Goal: Task Accomplishment & Management: Use online tool/utility

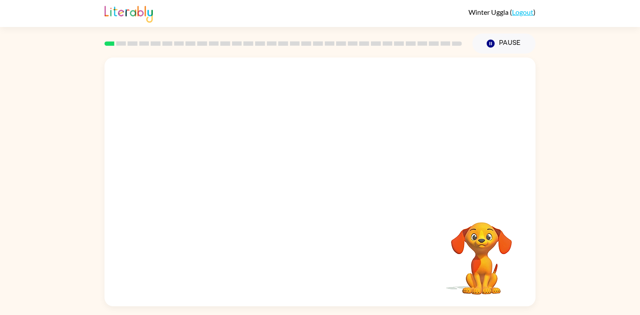
click at [407, 140] on div at bounding box center [319, 130] width 431 height 146
click at [325, 187] on div at bounding box center [320, 186] width 56 height 32
click at [325, 187] on icon "button" at bounding box center [319, 185] width 15 height 15
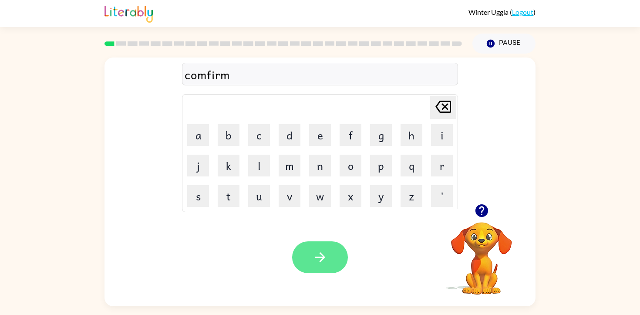
click at [322, 260] on icon "button" at bounding box center [320, 257] width 10 height 10
click at [307, 254] on button "button" at bounding box center [320, 257] width 56 height 32
click at [327, 251] on icon "button" at bounding box center [319, 256] width 15 height 15
click at [311, 261] on button "button" at bounding box center [320, 257] width 56 height 32
click at [186, 74] on div "inormus" at bounding box center [319, 74] width 271 height 18
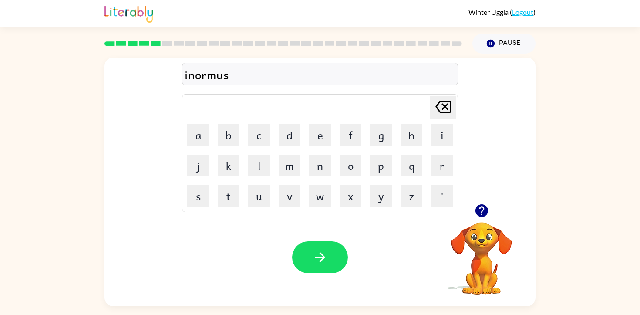
click at [188, 73] on div "inormus" at bounding box center [319, 74] width 271 height 18
click at [307, 247] on button "button" at bounding box center [320, 257] width 56 height 32
click at [205, 74] on div "nodable" at bounding box center [319, 74] width 271 height 18
click at [481, 211] on icon "button" at bounding box center [481, 210] width 15 height 15
click at [319, 253] on icon "button" at bounding box center [320, 257] width 10 height 10
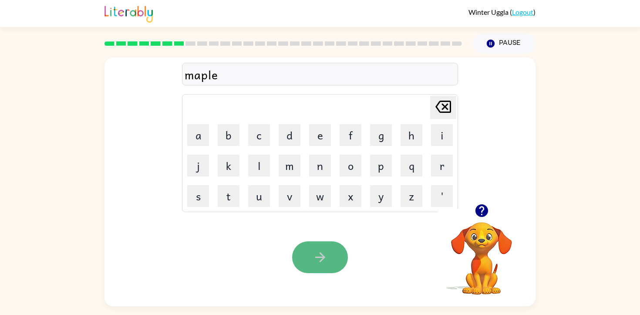
click at [318, 261] on icon "button" at bounding box center [319, 256] width 15 height 15
click at [311, 259] on button "button" at bounding box center [320, 257] width 56 height 32
click at [312, 255] on icon "button" at bounding box center [319, 256] width 15 height 15
click at [330, 263] on button "button" at bounding box center [320, 257] width 56 height 32
click at [318, 271] on button "button" at bounding box center [320, 257] width 56 height 32
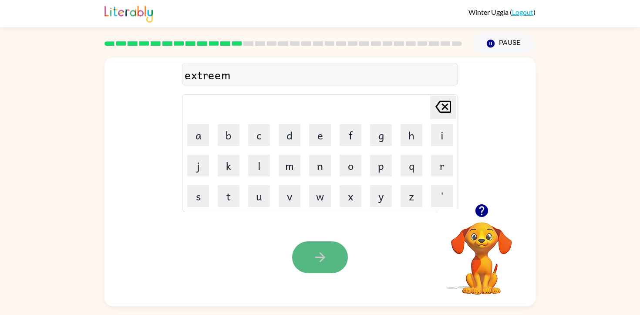
click at [307, 257] on button "button" at bounding box center [320, 257] width 56 height 32
click at [305, 262] on button "button" at bounding box center [320, 257] width 56 height 32
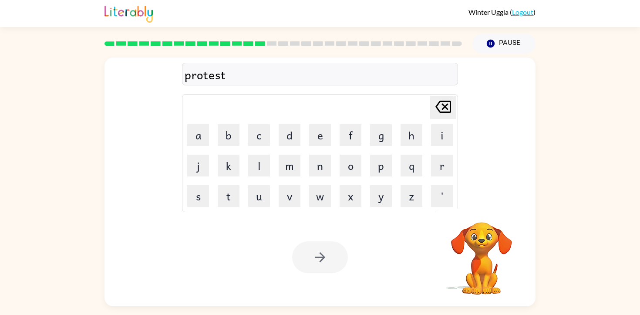
click at [317, 258] on div at bounding box center [320, 257] width 56 height 32
click at [317, 258] on icon "button" at bounding box center [319, 256] width 15 height 15
click at [281, 72] on div at bounding box center [320, 74] width 276 height 23
click at [281, 73] on div at bounding box center [320, 74] width 276 height 23
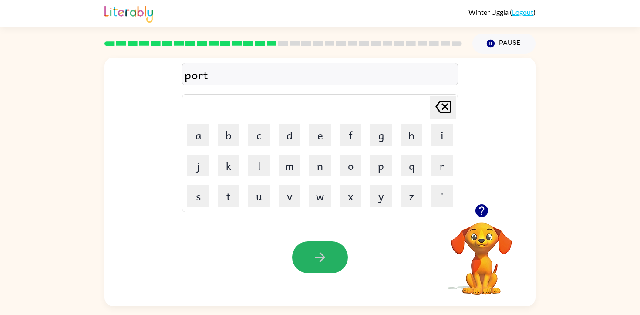
click at [323, 259] on icon "button" at bounding box center [319, 256] width 15 height 15
click at [323, 251] on icon "button" at bounding box center [319, 256] width 15 height 15
click at [320, 260] on icon "button" at bounding box center [320, 257] width 10 height 10
click at [211, 74] on div "luckist" at bounding box center [319, 74] width 271 height 18
click at [210, 74] on div "luckist" at bounding box center [319, 74] width 271 height 18
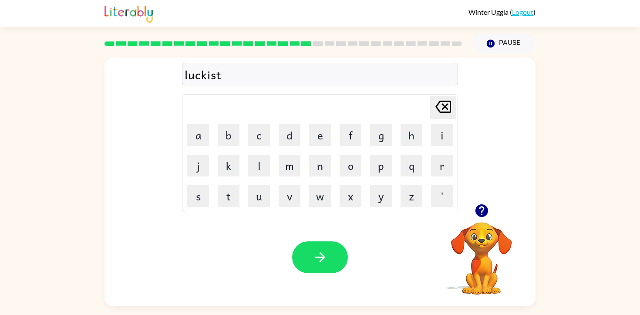
drag, startPoint x: 211, startPoint y: 74, endPoint x: 232, endPoint y: 73, distance: 20.5
click at [212, 74] on div "luckist" at bounding box center [319, 74] width 271 height 18
click at [324, 246] on button "button" at bounding box center [320, 257] width 56 height 32
click at [317, 251] on icon "button" at bounding box center [319, 256] width 15 height 15
click at [327, 258] on button "button" at bounding box center [320, 257] width 56 height 32
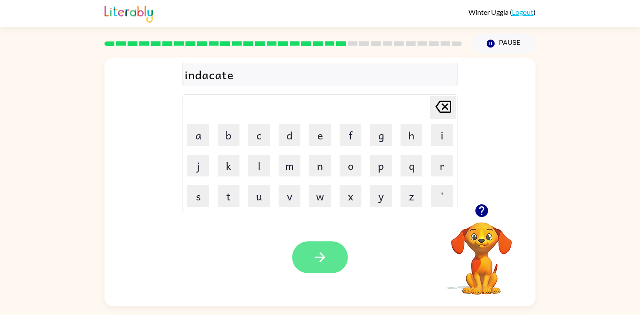
click at [313, 259] on icon "button" at bounding box center [319, 256] width 15 height 15
click at [318, 247] on button "button" at bounding box center [320, 257] width 56 height 32
click at [308, 249] on button "button" at bounding box center [320, 257] width 56 height 32
click at [339, 264] on button "button" at bounding box center [320, 257] width 56 height 32
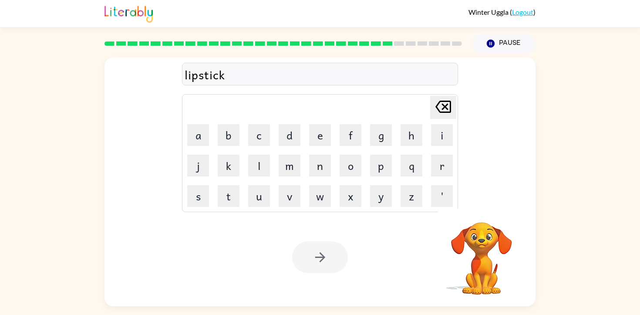
click at [332, 261] on div at bounding box center [320, 257] width 56 height 32
click at [332, 261] on button "button" at bounding box center [320, 257] width 56 height 32
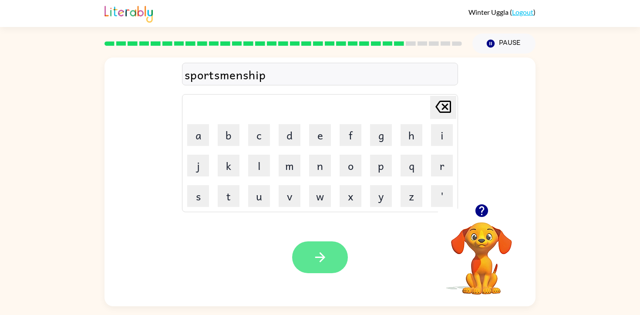
click at [327, 265] on button "button" at bounding box center [320, 257] width 56 height 32
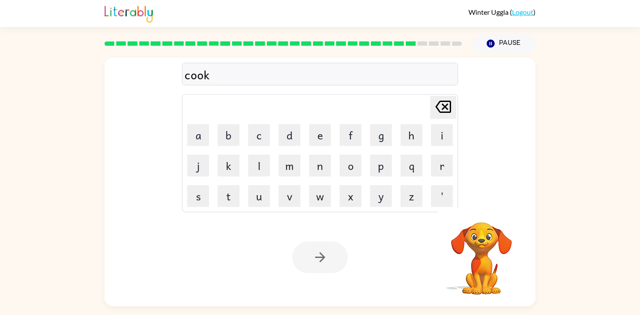
click at [321, 255] on div at bounding box center [320, 257] width 56 height 32
click at [321, 257] on icon "button" at bounding box center [320, 257] width 10 height 10
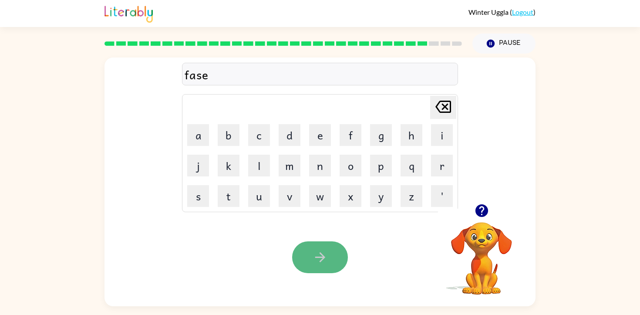
click at [317, 254] on icon "button" at bounding box center [319, 256] width 15 height 15
click at [306, 254] on button "button" at bounding box center [320, 257] width 56 height 32
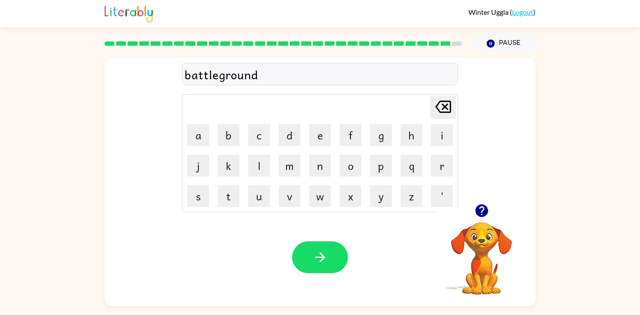
click at [244, 75] on div "battleground" at bounding box center [319, 74] width 271 height 18
click at [316, 256] on icon "button" at bounding box center [320, 257] width 10 height 10
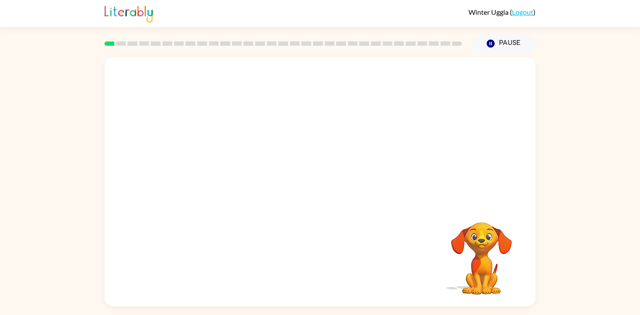
click at [220, 164] on video "Your browser must support playing .mp4 files to use Literably. Please try using…" at bounding box center [319, 130] width 431 height 146
click at [226, 164] on video "Your browser must support playing .mp4 files to use Literably. Please try using…" at bounding box center [319, 130] width 431 height 146
click at [327, 189] on button "button" at bounding box center [320, 186] width 56 height 32
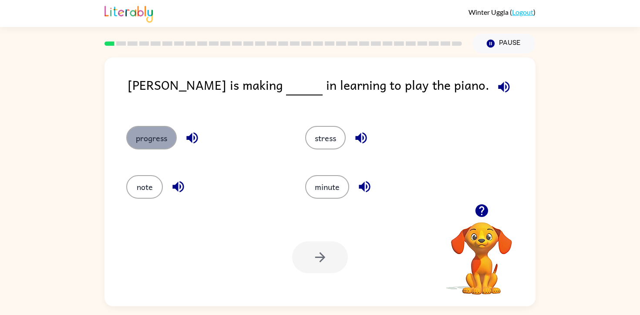
click at [153, 139] on button "progress" at bounding box center [151, 137] width 50 height 23
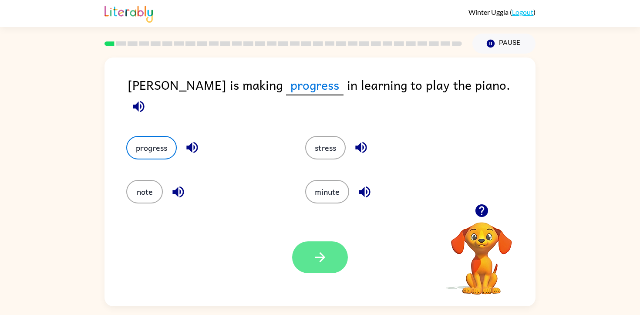
click at [316, 255] on icon "button" at bounding box center [319, 256] width 15 height 15
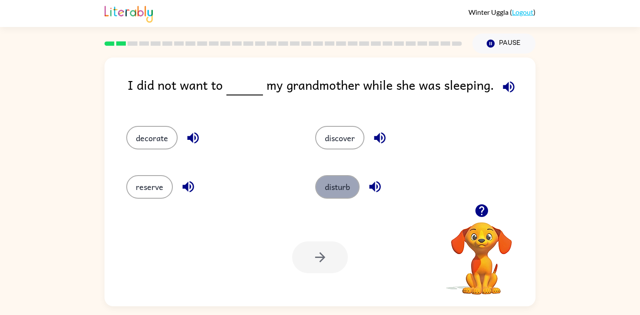
click at [327, 182] on button "disturb" at bounding box center [337, 186] width 44 height 23
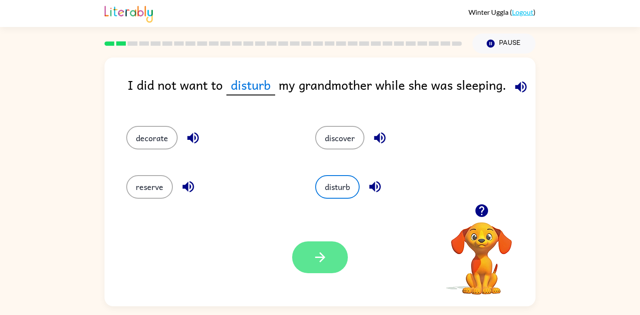
click at [310, 245] on button "button" at bounding box center [320, 257] width 56 height 32
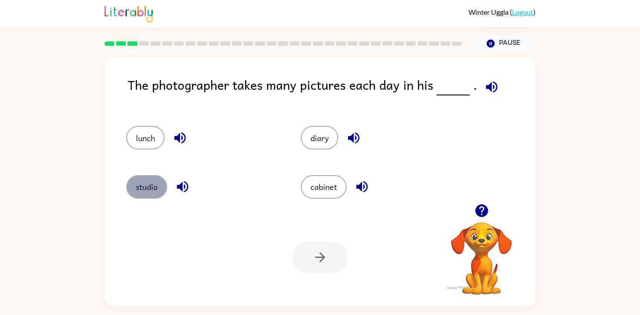
click at [150, 187] on button "studio" at bounding box center [146, 186] width 41 height 23
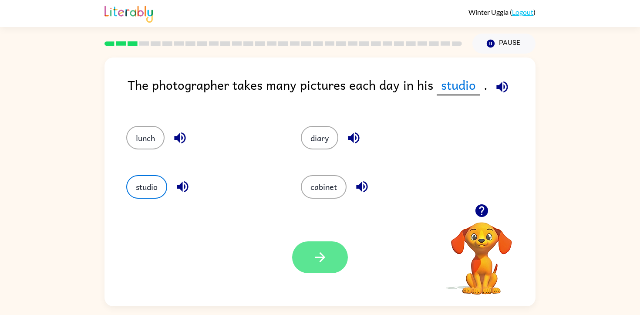
click at [325, 261] on icon "button" at bounding box center [319, 256] width 15 height 15
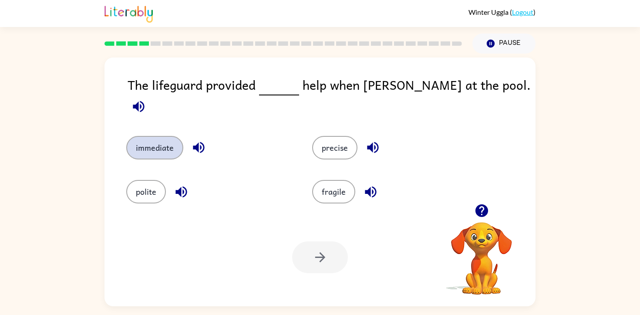
click at [159, 136] on button "immediate" at bounding box center [154, 147] width 57 height 23
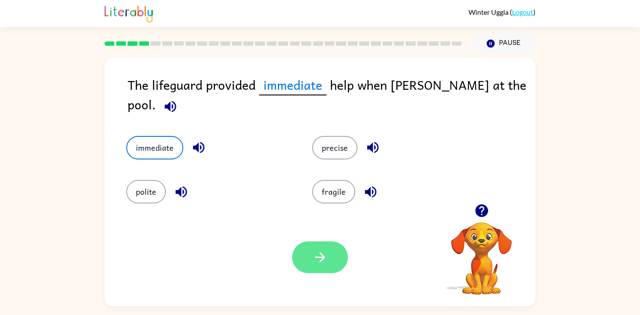
click at [305, 255] on button "button" at bounding box center [320, 257] width 56 height 32
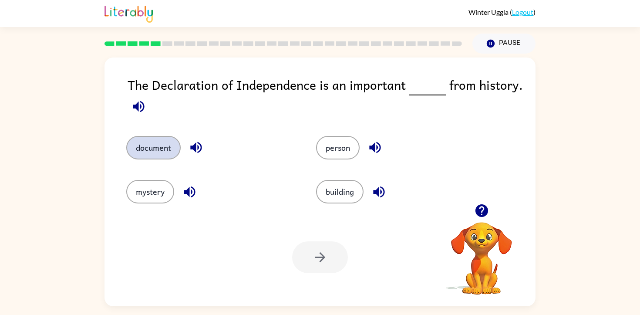
click at [147, 143] on button "document" at bounding box center [153, 147] width 54 height 23
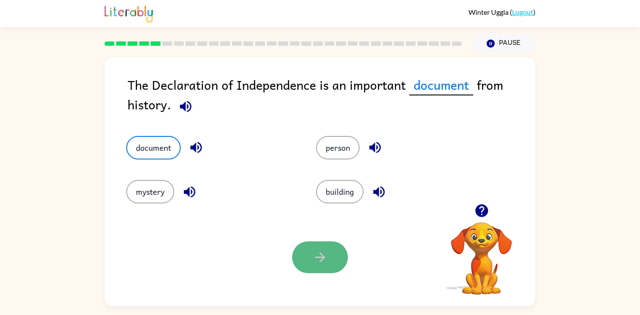
click at [310, 253] on button "button" at bounding box center [320, 257] width 56 height 32
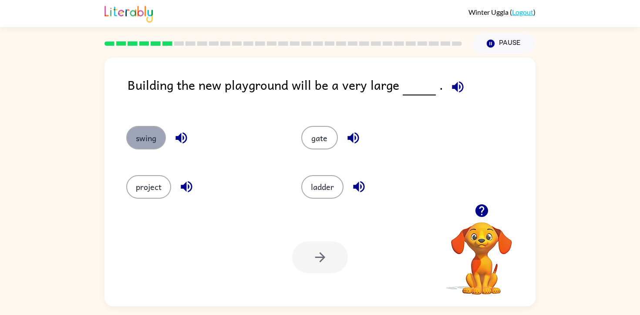
click at [155, 145] on button "swing" at bounding box center [146, 137] width 40 height 23
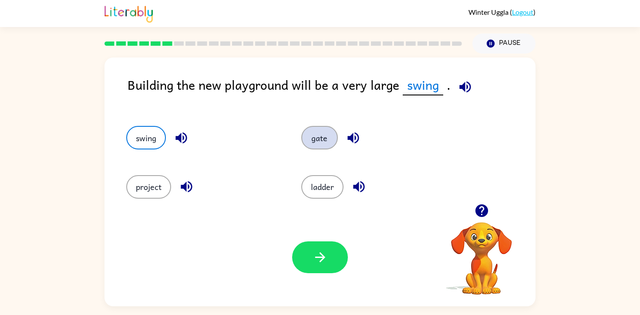
click at [315, 138] on button "gate" at bounding box center [319, 137] width 37 height 23
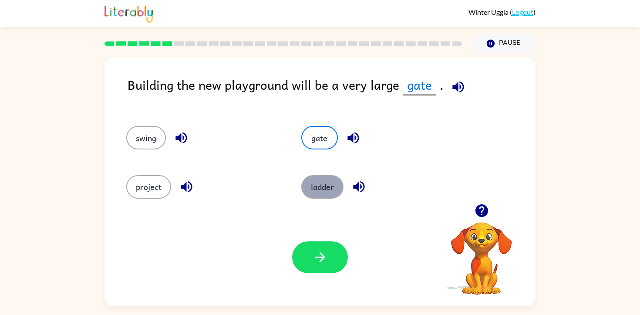
click at [325, 190] on button "ladder" at bounding box center [322, 186] width 42 height 23
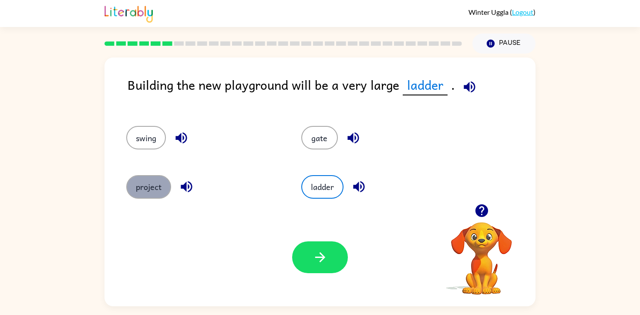
click at [149, 185] on button "project" at bounding box center [148, 186] width 45 height 23
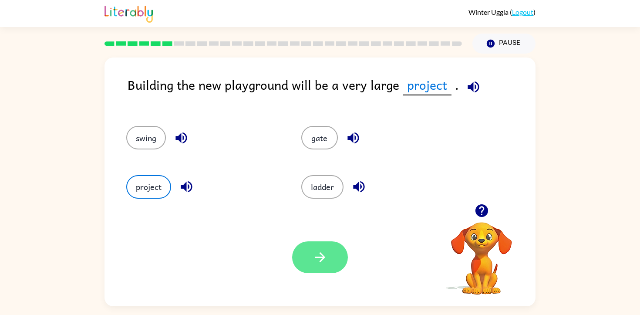
click at [321, 258] on icon "button" at bounding box center [319, 256] width 15 height 15
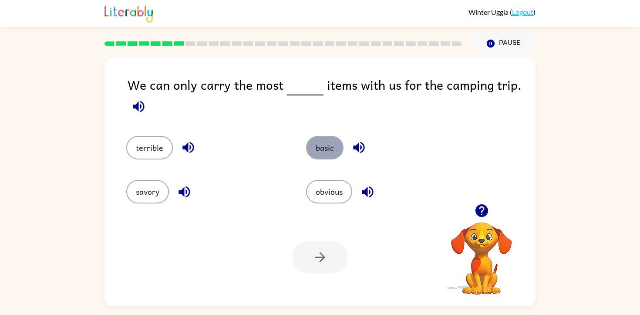
click at [326, 149] on button "basic" at bounding box center [324, 147] width 37 height 23
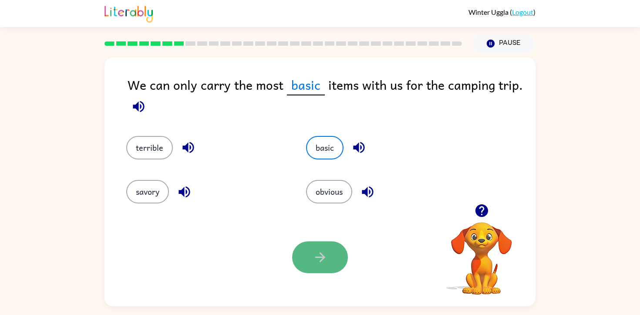
click at [314, 250] on icon "button" at bounding box center [319, 256] width 15 height 15
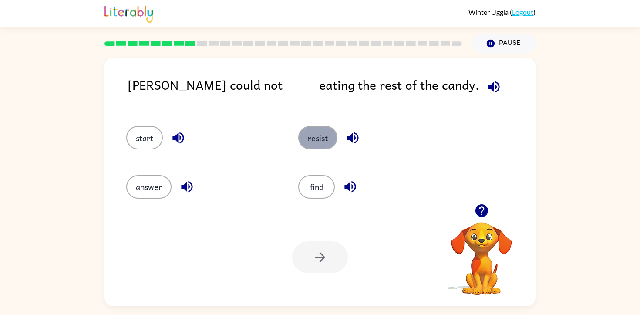
click at [322, 137] on button "resist" at bounding box center [317, 137] width 39 height 23
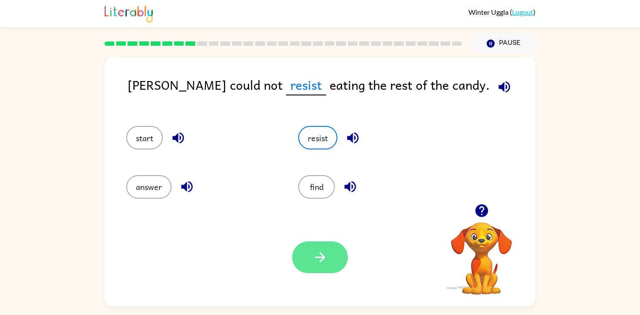
click at [317, 260] on icon "button" at bounding box center [319, 256] width 15 height 15
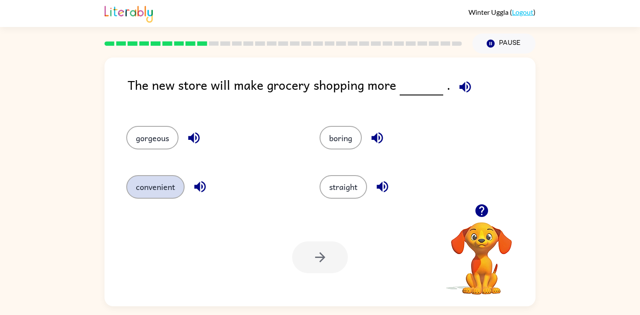
click at [149, 193] on button "convenient" at bounding box center [155, 186] width 58 height 23
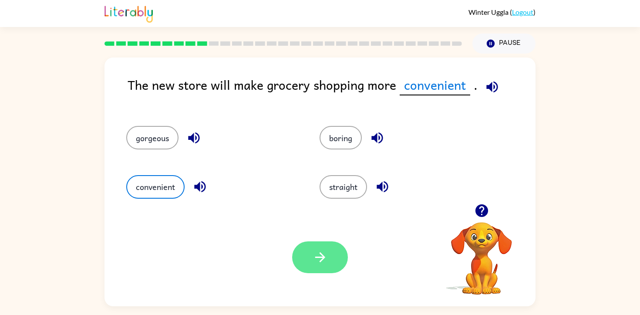
click at [312, 259] on icon "button" at bounding box center [319, 256] width 15 height 15
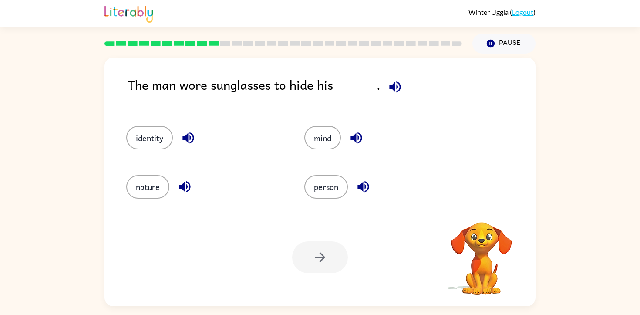
click at [318, 246] on div at bounding box center [320, 257] width 56 height 32
click at [158, 139] on button "identity" at bounding box center [149, 137] width 47 height 23
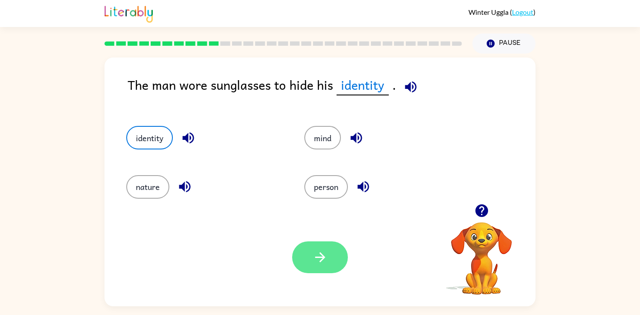
click at [315, 247] on button "button" at bounding box center [320, 257] width 56 height 32
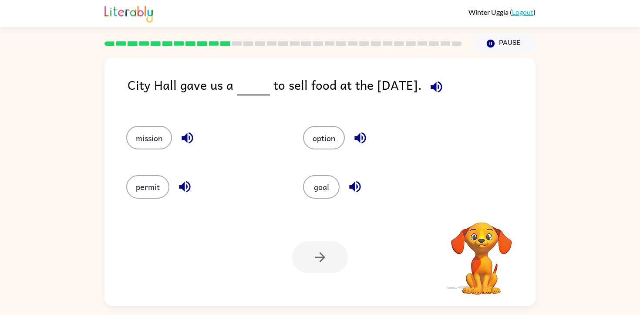
click at [335, 261] on div at bounding box center [320, 257] width 56 height 32
click at [153, 185] on button "permit" at bounding box center [147, 186] width 43 height 23
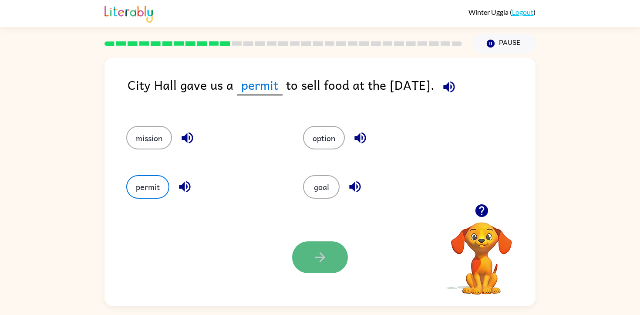
click at [316, 252] on icon "button" at bounding box center [319, 256] width 15 height 15
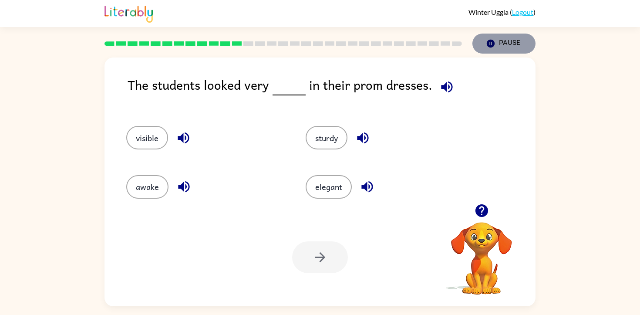
click at [489, 41] on icon "button" at bounding box center [490, 44] width 8 height 8
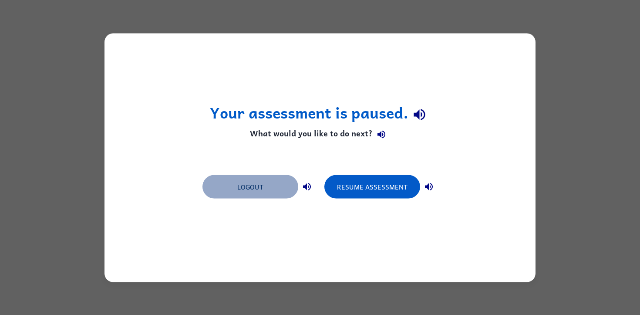
click at [268, 194] on button "Logout" at bounding box center [250, 185] width 96 height 23
